Goal: Use online tool/utility: Use online tool/utility

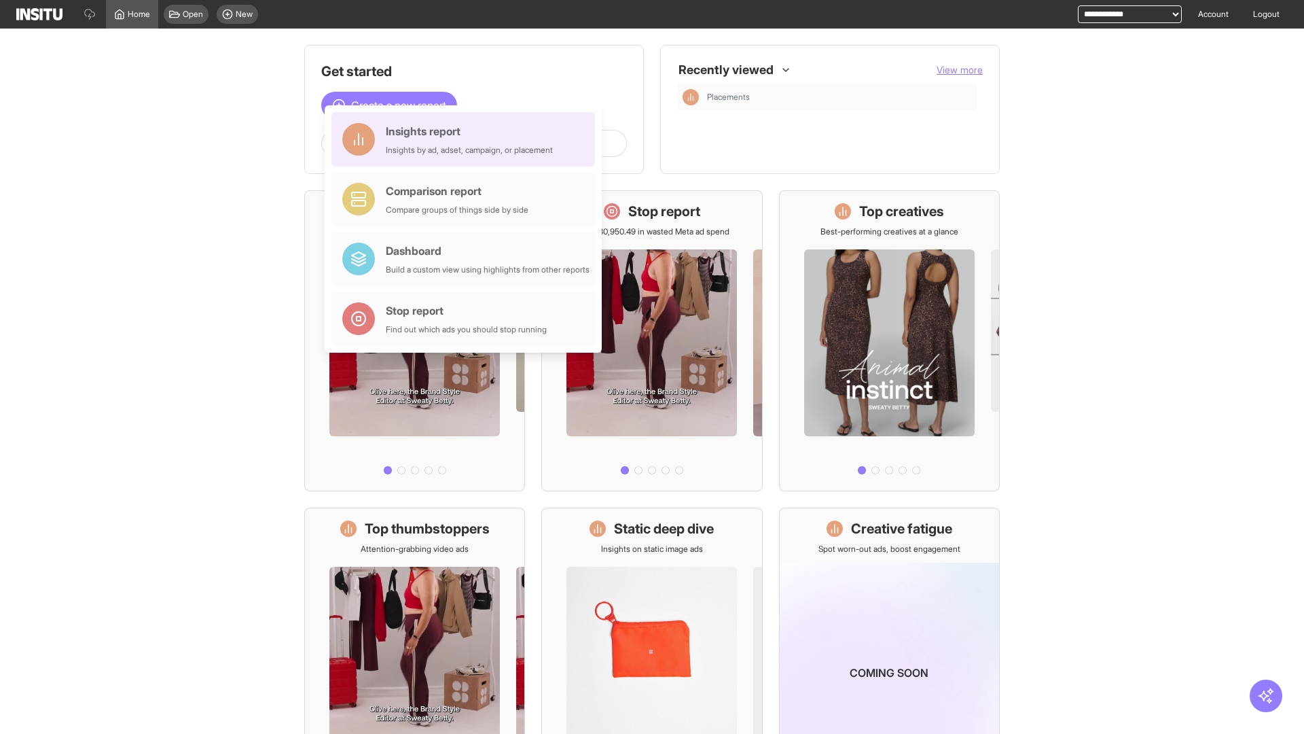
click at [467, 139] on div "Insights report Insights by ad, adset, campaign, or placement" at bounding box center [469, 139] width 167 height 33
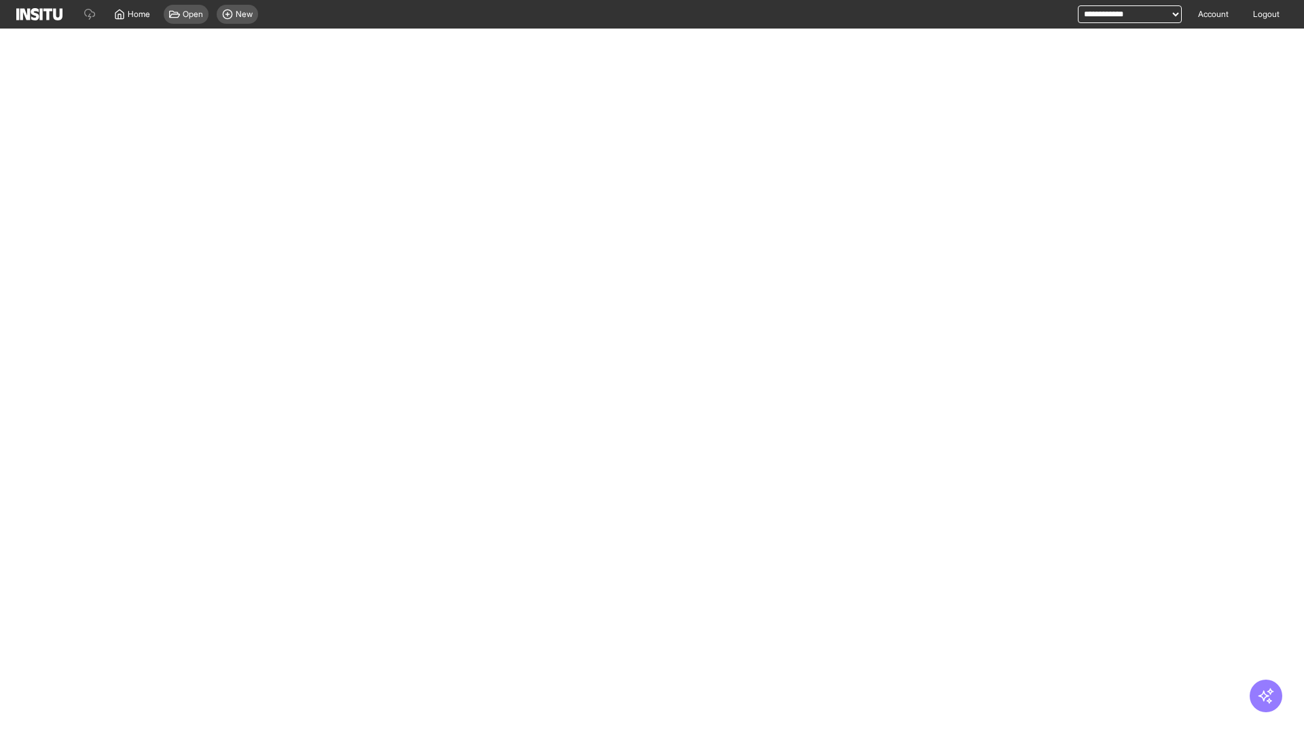
select select "**"
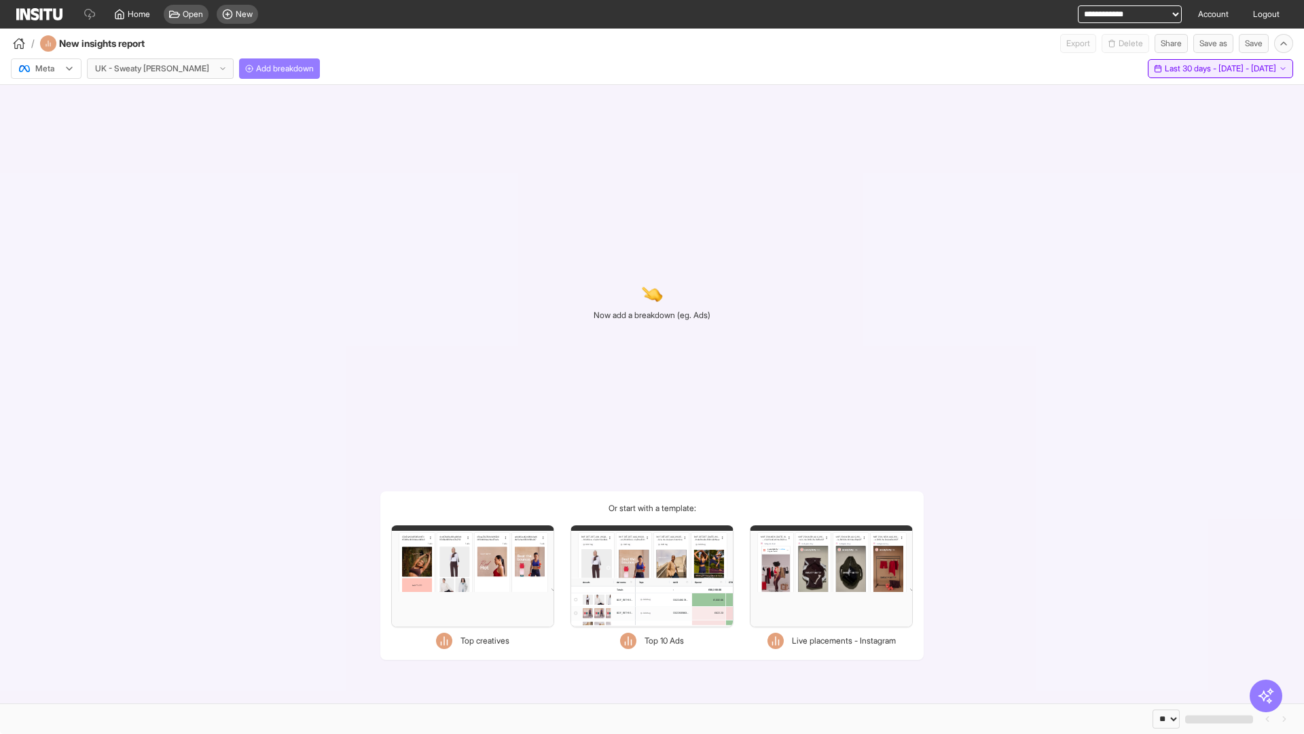
click at [1193, 69] on span "Last 30 days - [DATE] - [DATE]" at bounding box center [1220, 68] width 111 height 11
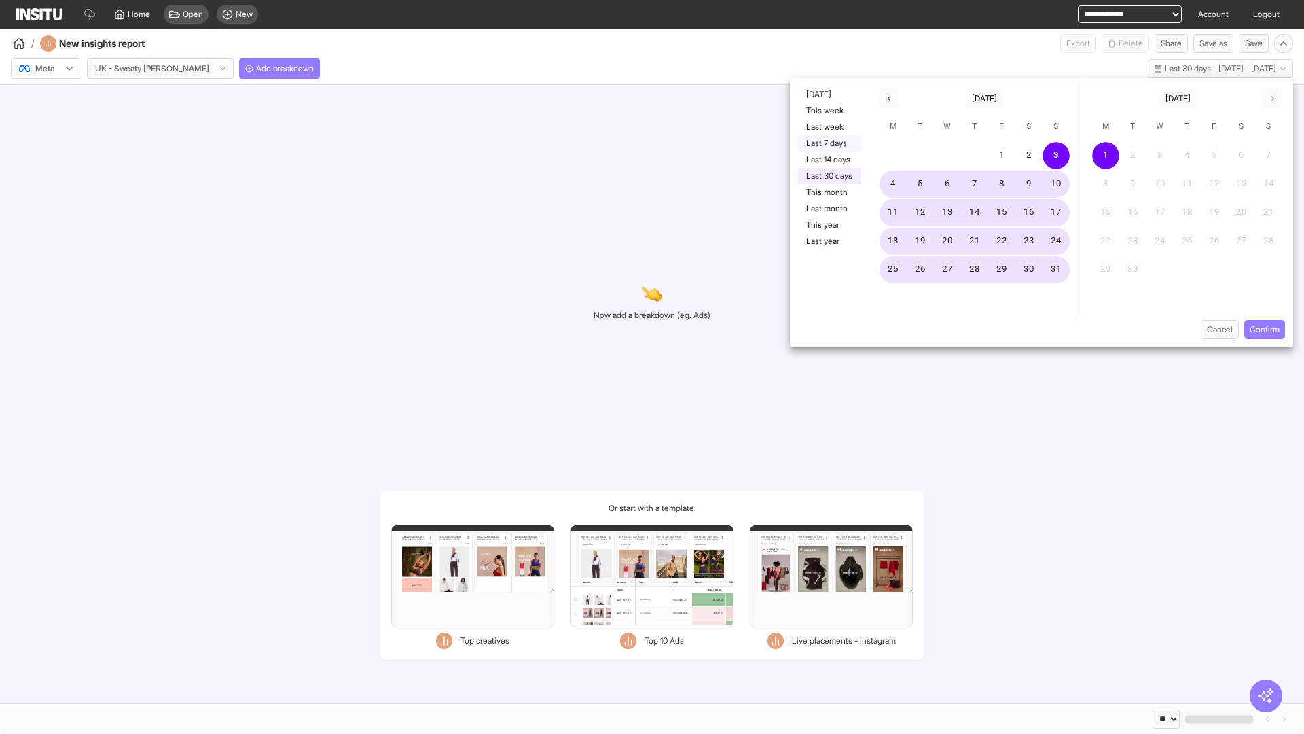
click at [828, 143] on button "Last 7 days" at bounding box center [829, 143] width 62 height 16
